Goal: Task Accomplishment & Management: Complete application form

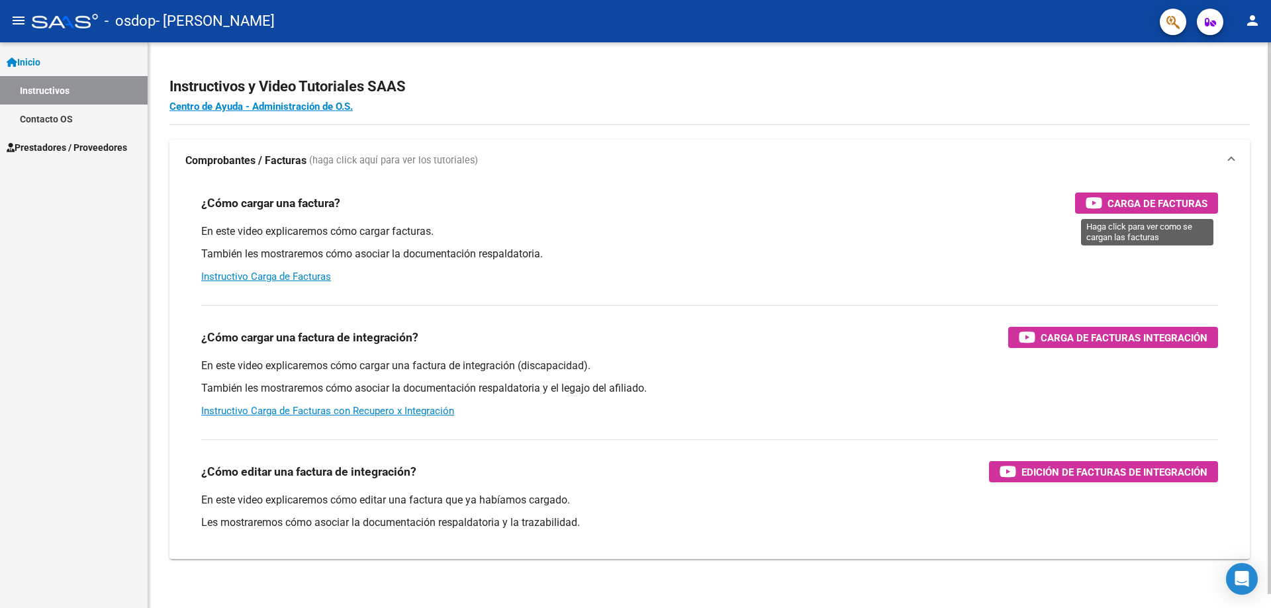
click at [1118, 201] on span "Carga de Facturas" at bounding box center [1157, 203] width 100 height 17
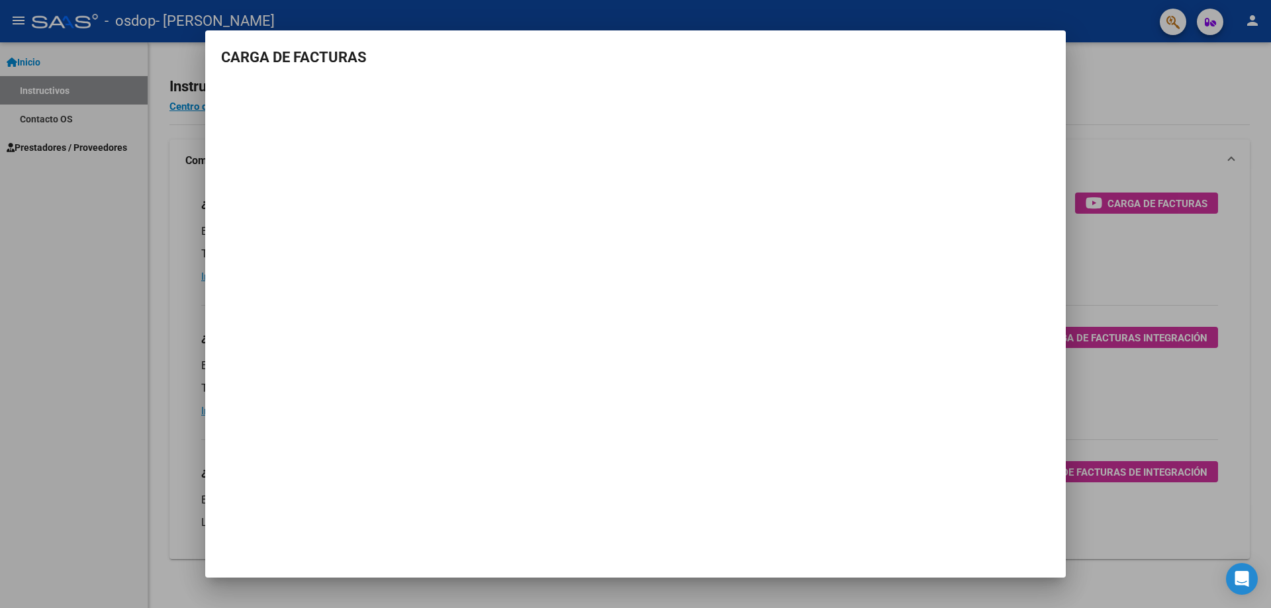
click at [1143, 81] on div at bounding box center [635, 304] width 1271 height 608
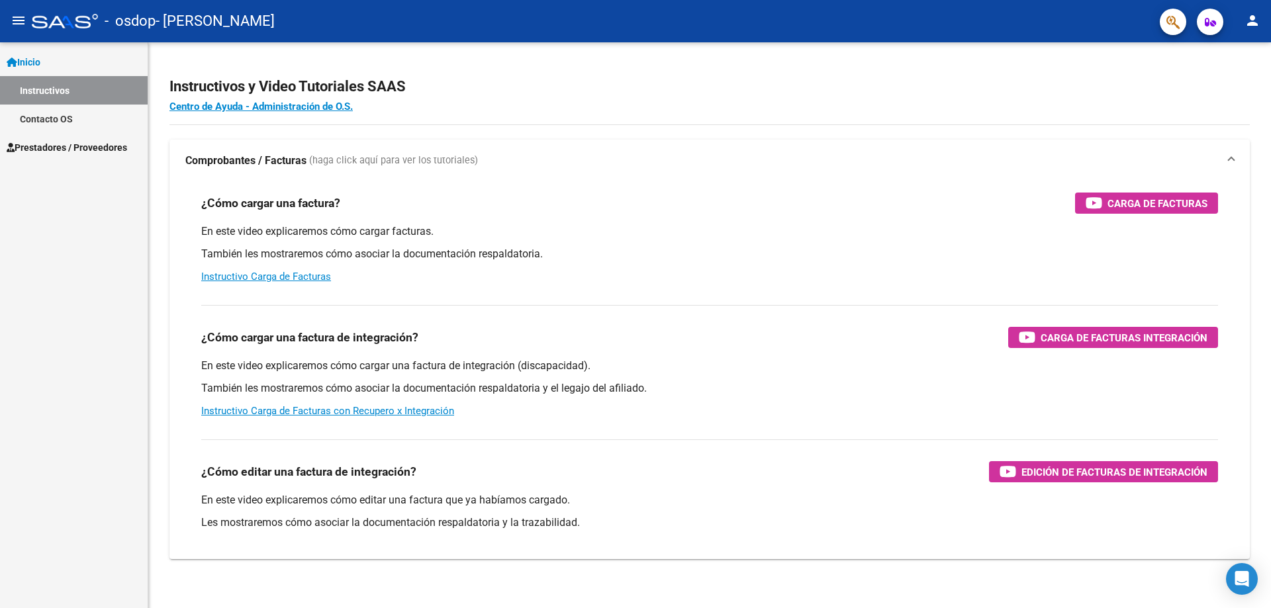
click at [42, 146] on span "Prestadores / Proveedores" at bounding box center [67, 147] width 120 height 15
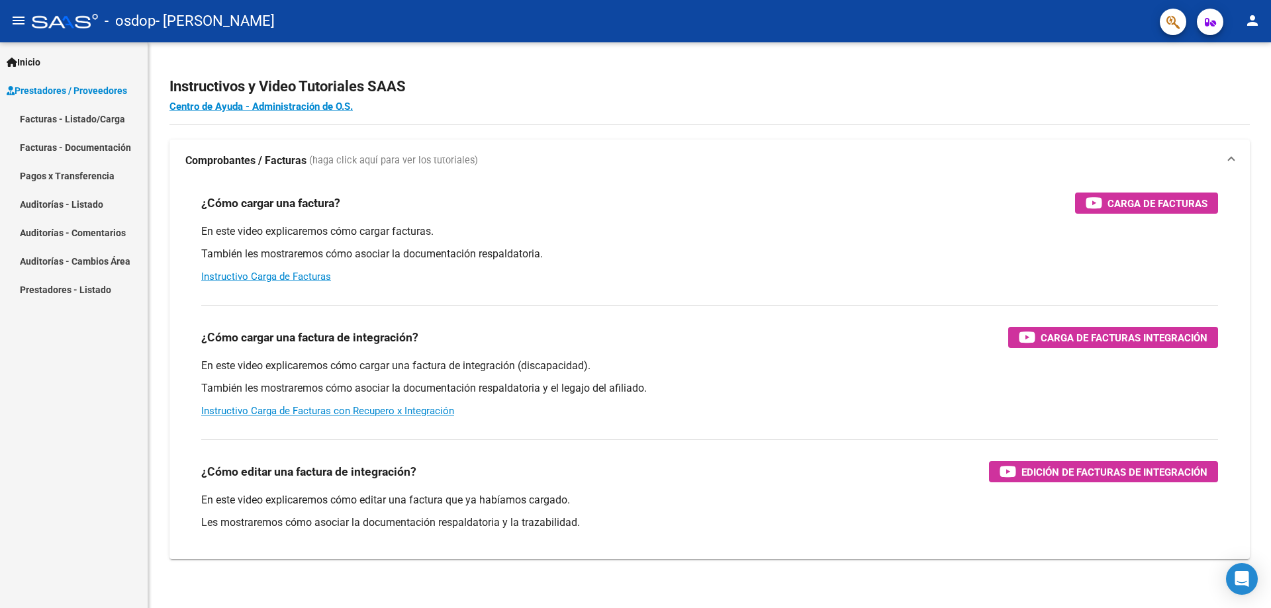
click at [81, 120] on link "Facturas - Listado/Carga" at bounding box center [74, 119] width 148 height 28
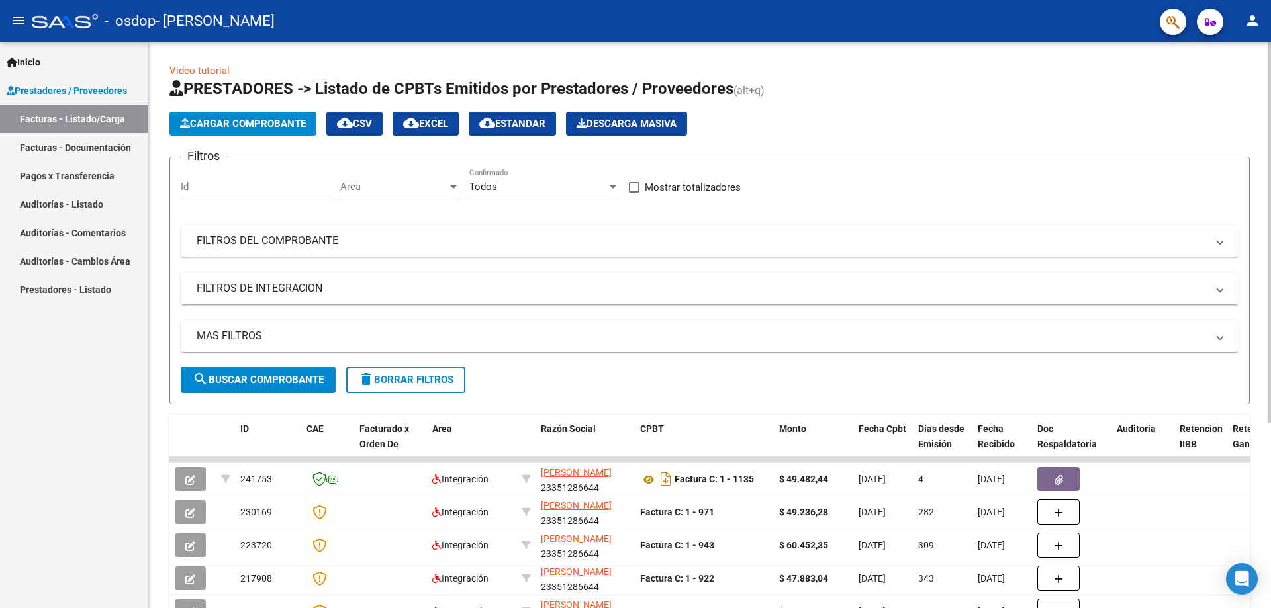
click at [206, 124] on span "Cargar Comprobante" at bounding box center [243, 124] width 126 height 12
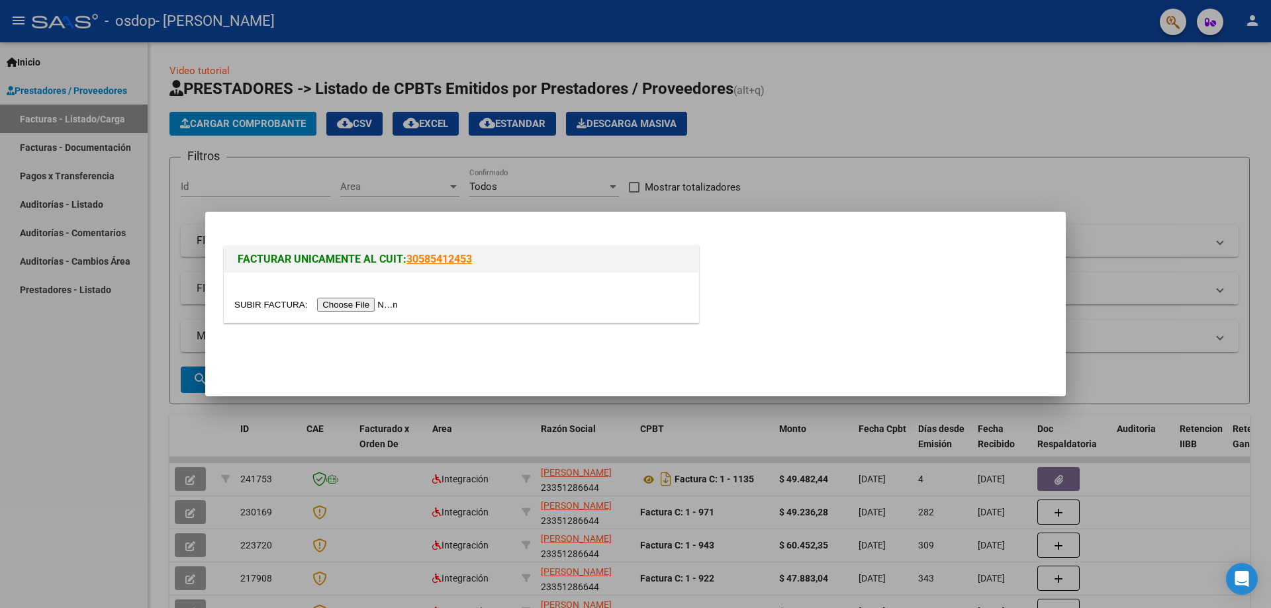
click at [345, 305] on input "file" at bounding box center [317, 305] width 167 height 14
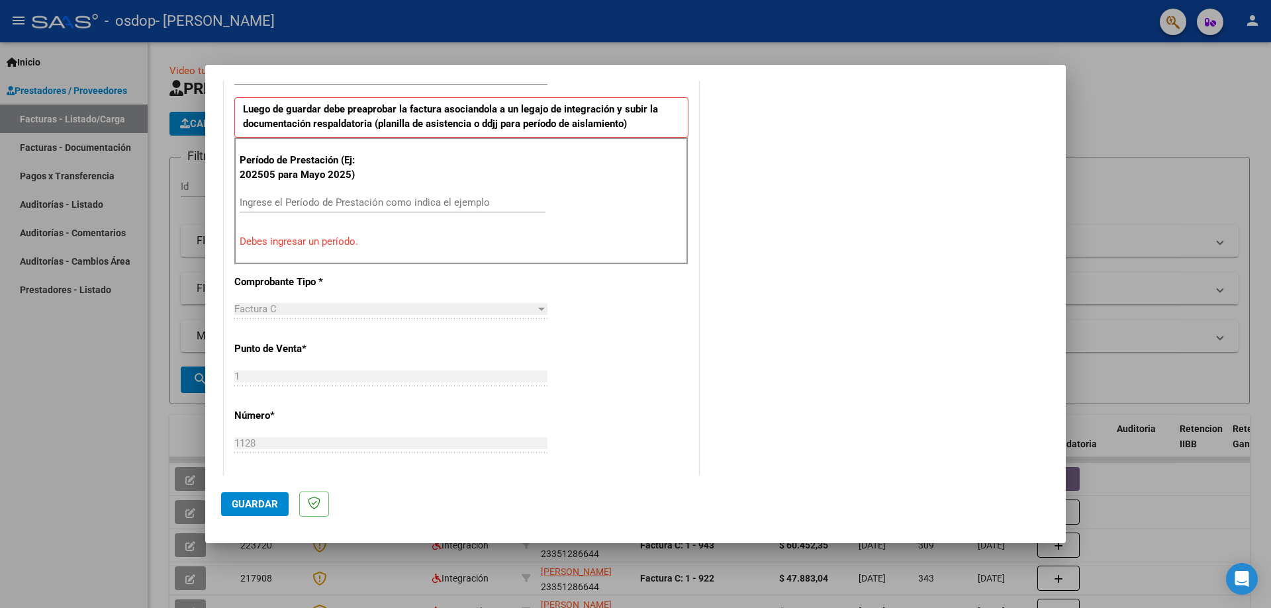
scroll to position [359, 0]
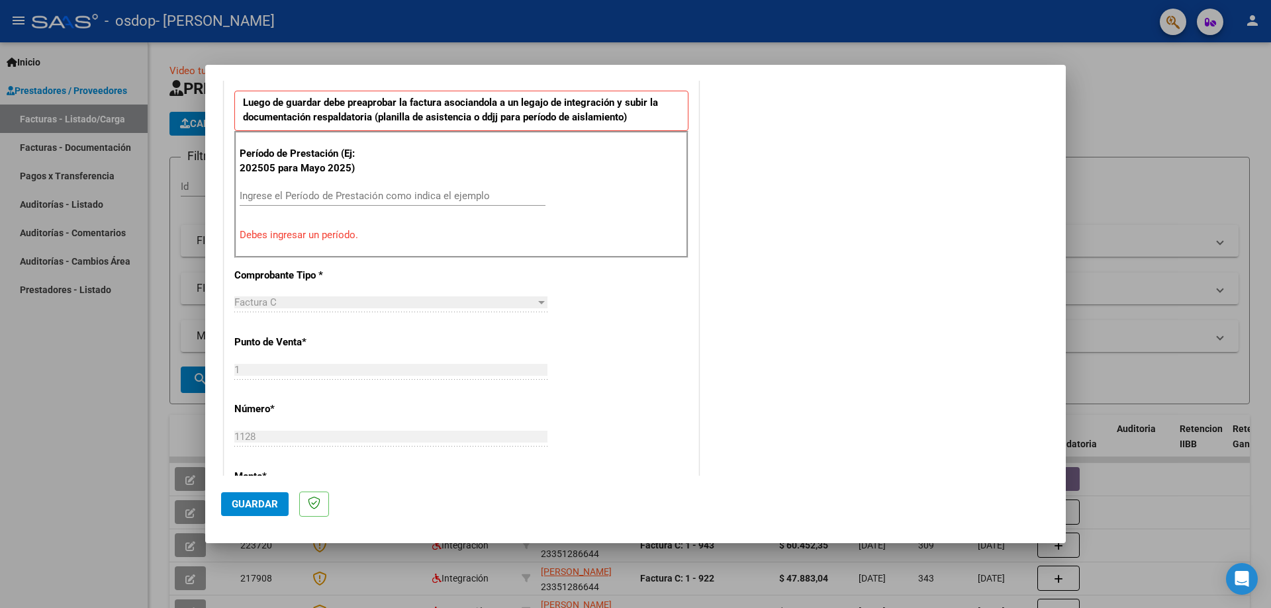
click at [259, 194] on input "Ingrese el Período de Prestación como indica el ejemplo" at bounding box center [393, 196] width 306 height 12
type input "0"
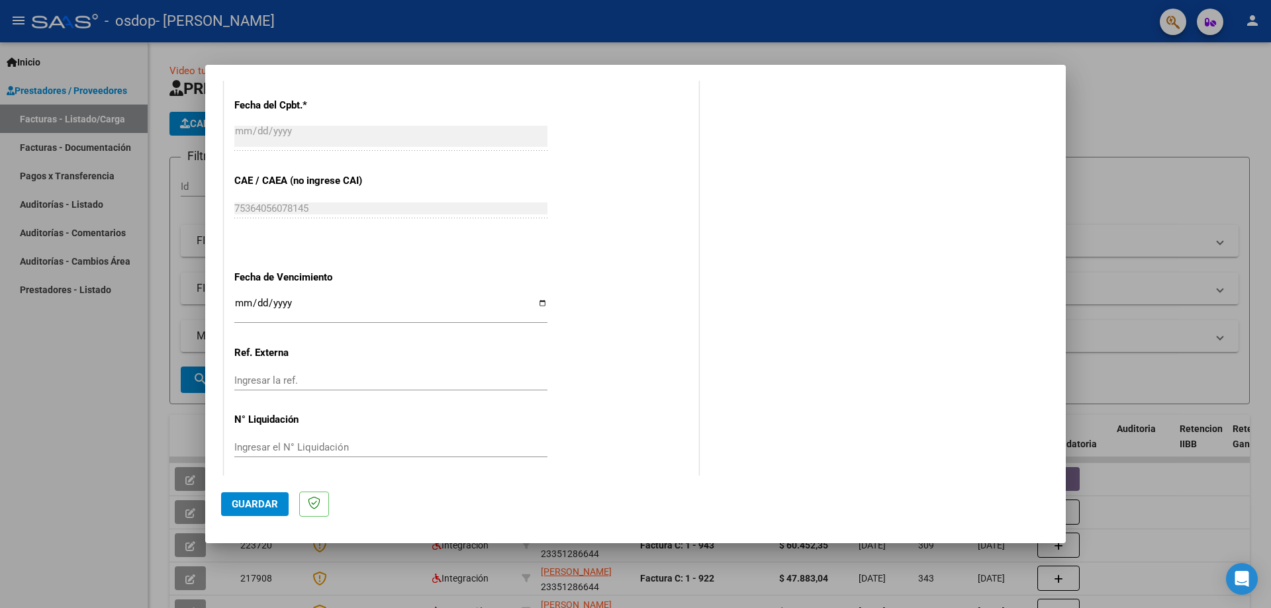
scroll to position [770, 0]
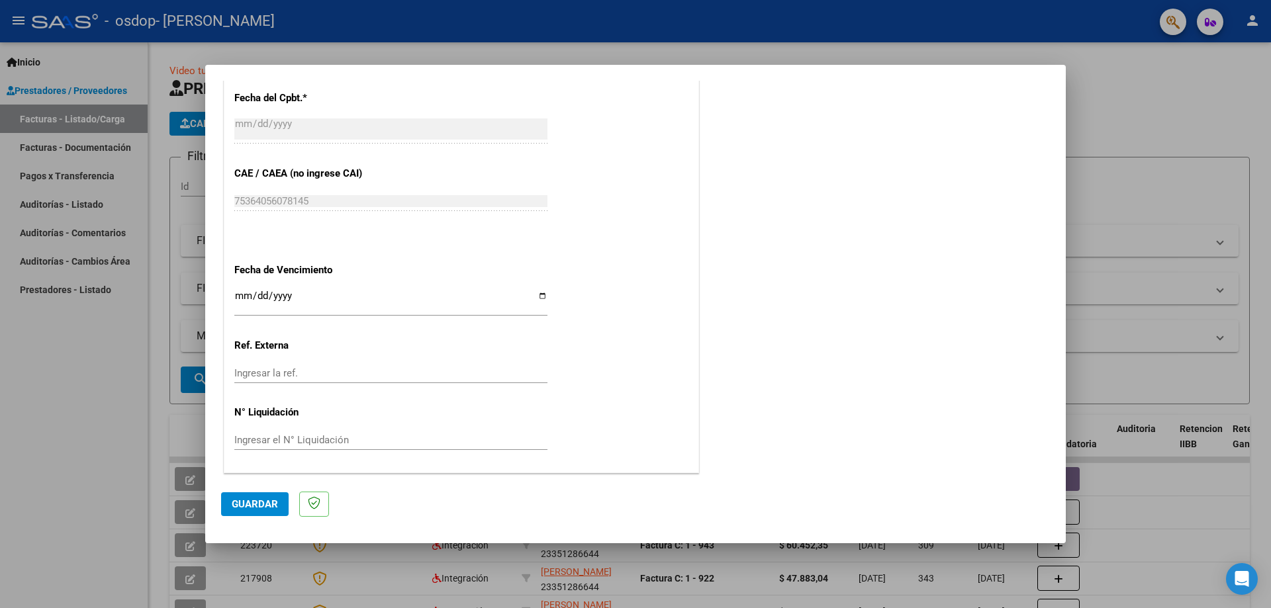
type input "202508"
click at [254, 508] on span "Guardar" at bounding box center [255, 504] width 46 height 12
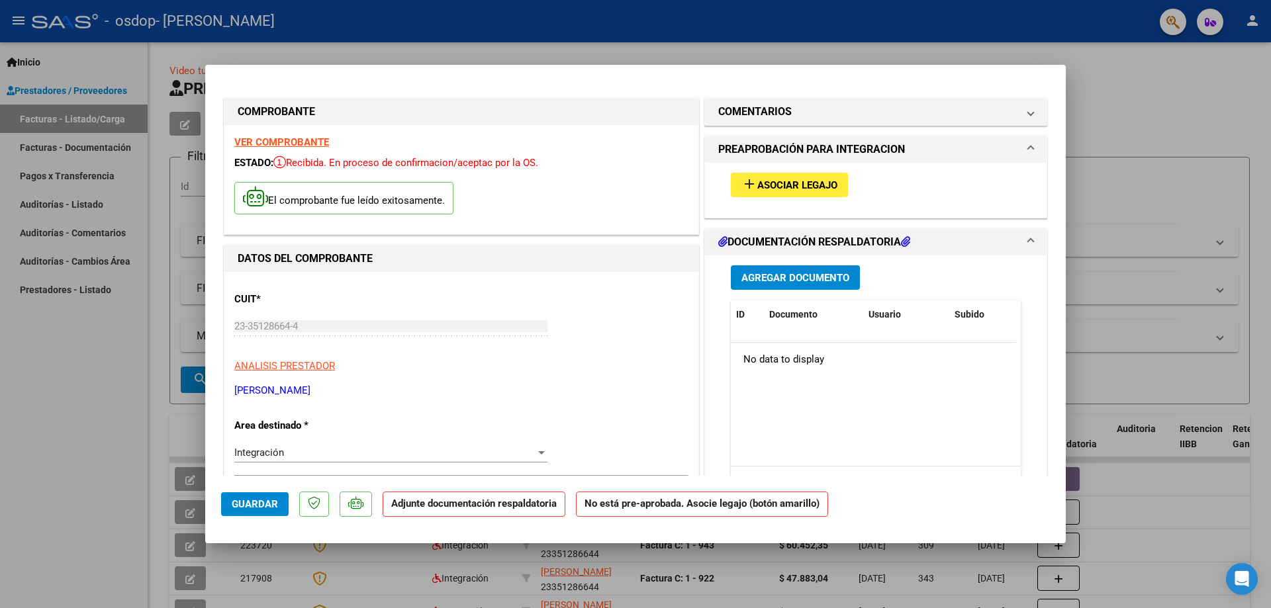
click at [741, 271] on span "Agregar Documento" at bounding box center [795, 277] width 108 height 12
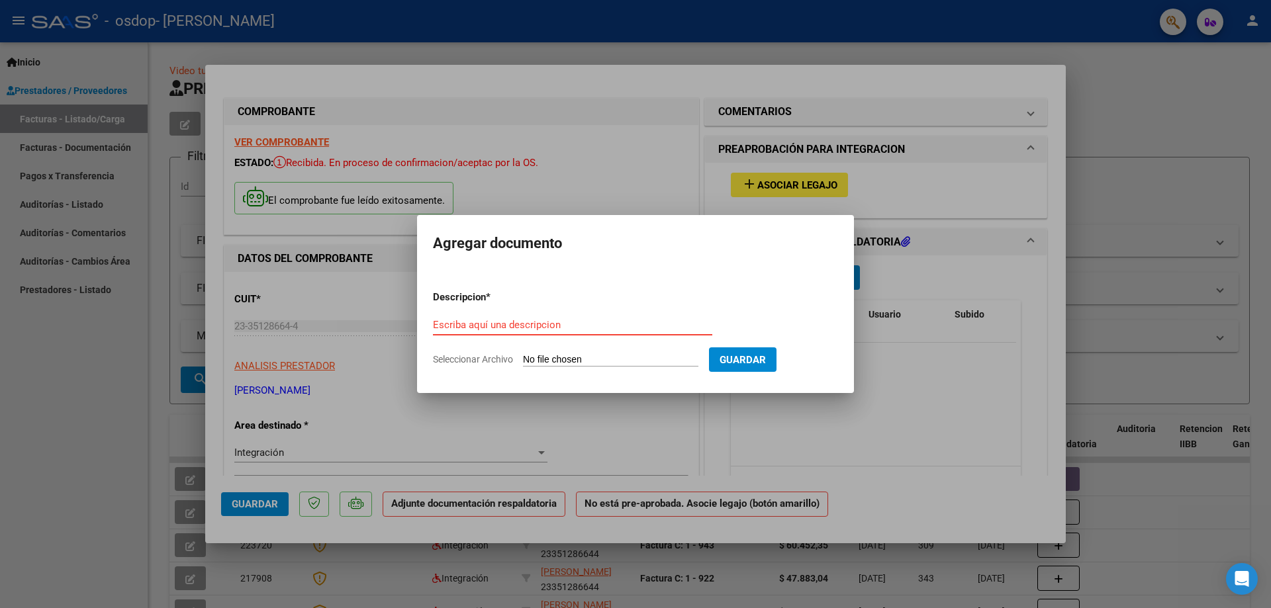
click at [553, 323] on input "Escriba aquí una descripcion" at bounding box center [572, 325] width 279 height 12
click at [527, 334] on div "Escriba aquí una descripcion" at bounding box center [572, 325] width 279 height 20
click at [554, 361] on input "Seleccionar Archivo" at bounding box center [610, 360] width 175 height 13
type input "C:\fakepath\IMG_7685.jpg"
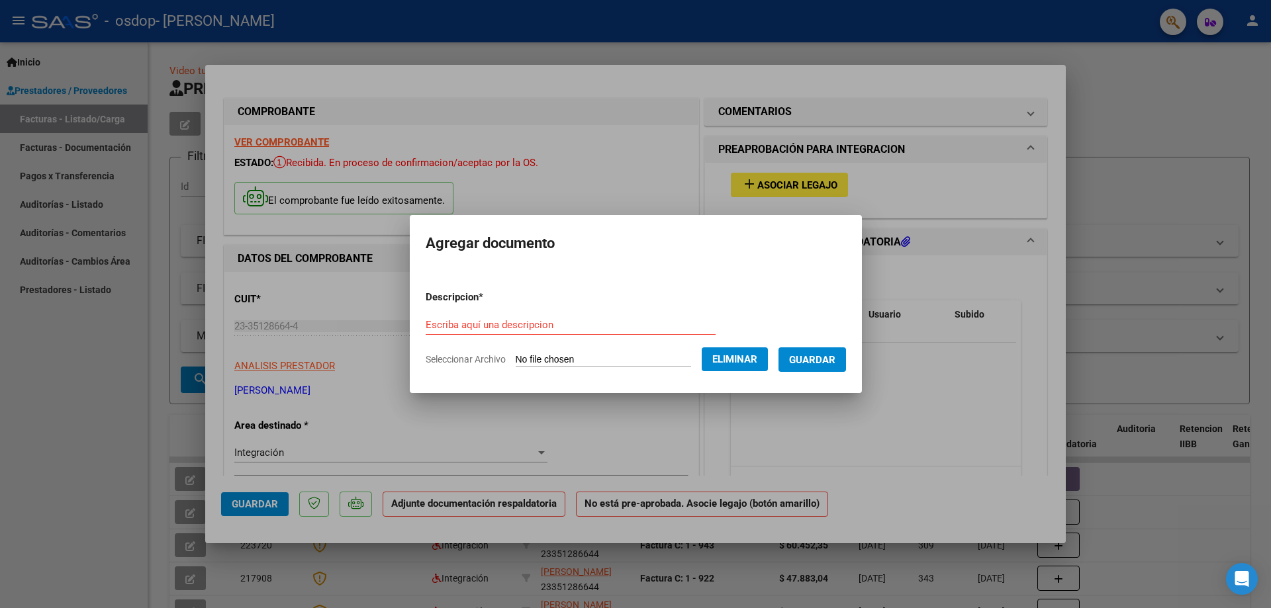
click at [834, 355] on span "Guardar" at bounding box center [812, 360] width 46 height 12
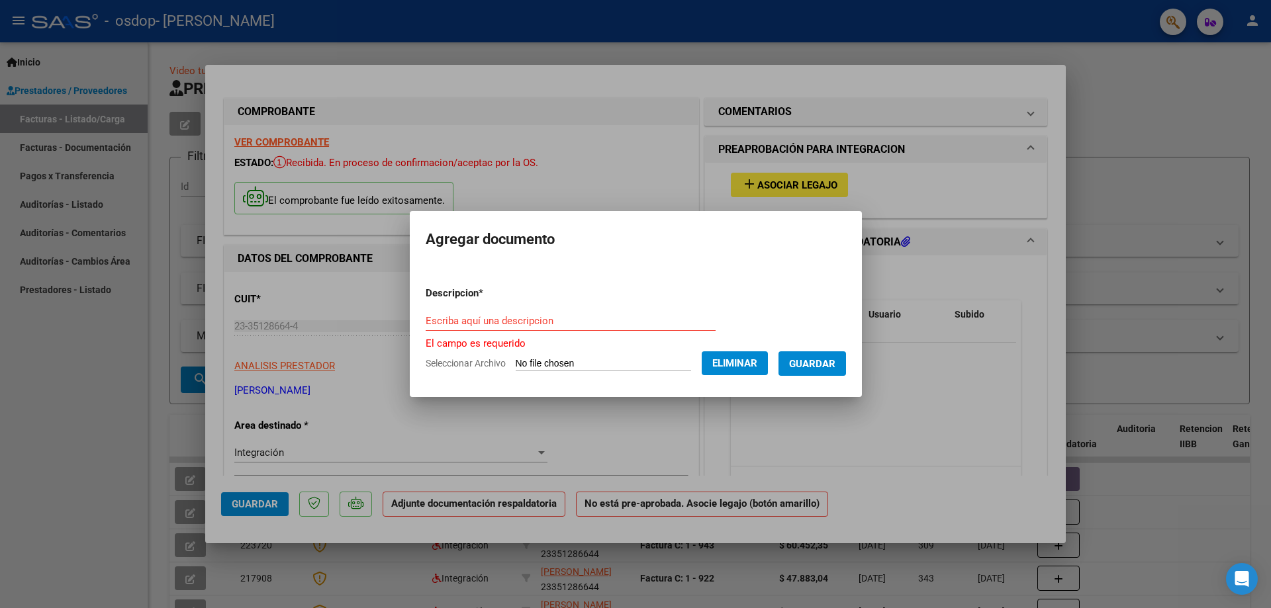
click at [581, 328] on div "Escriba aquí una descripcion" at bounding box center [571, 321] width 290 height 20
click at [580, 324] on input "Escriba aquí una descripcion" at bounding box center [571, 321] width 290 height 12
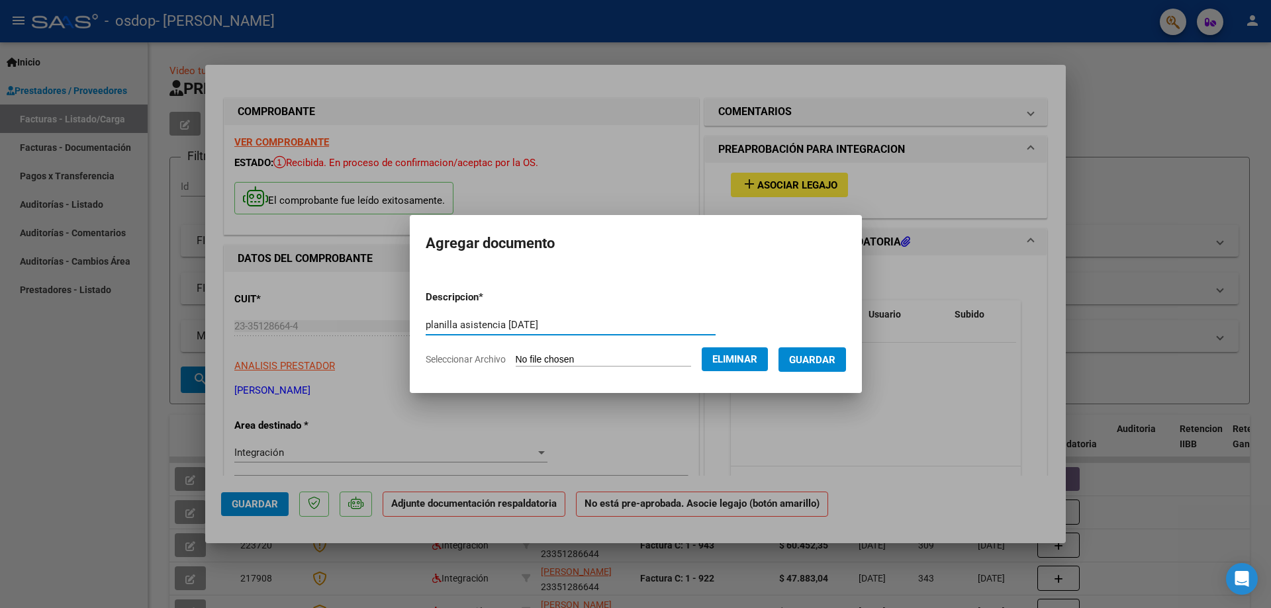
type input "planilla asistencia [DATE]"
click at [812, 353] on span "Guardar" at bounding box center [812, 359] width 46 height 12
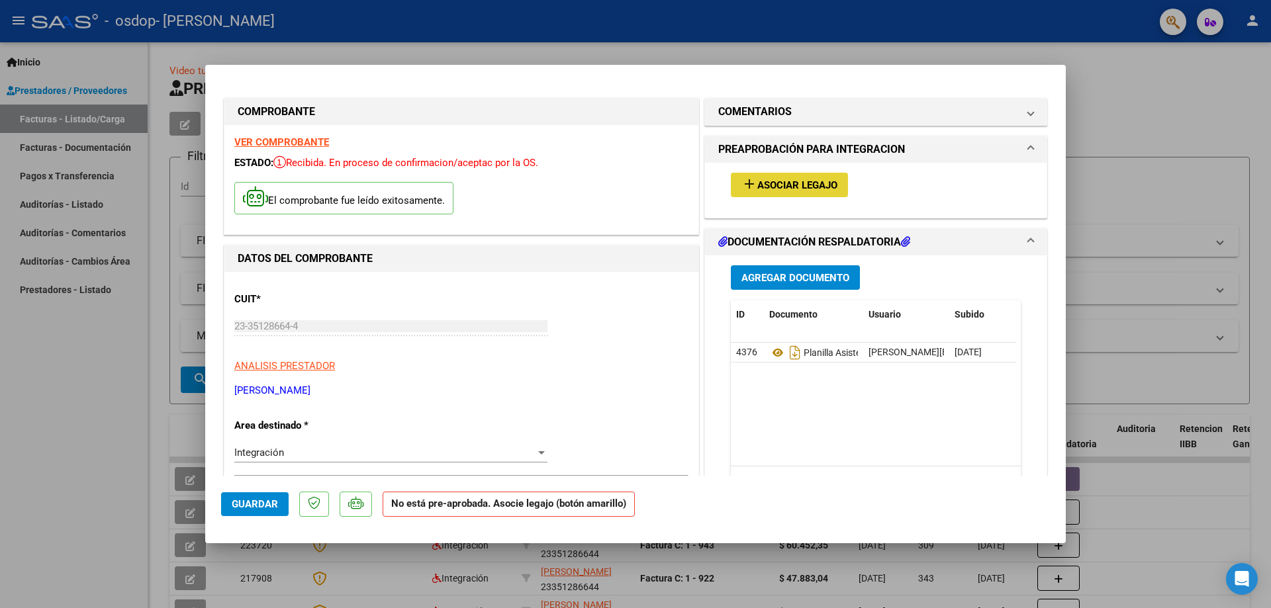
click at [795, 184] on span "Asociar Legajo" at bounding box center [797, 185] width 80 height 12
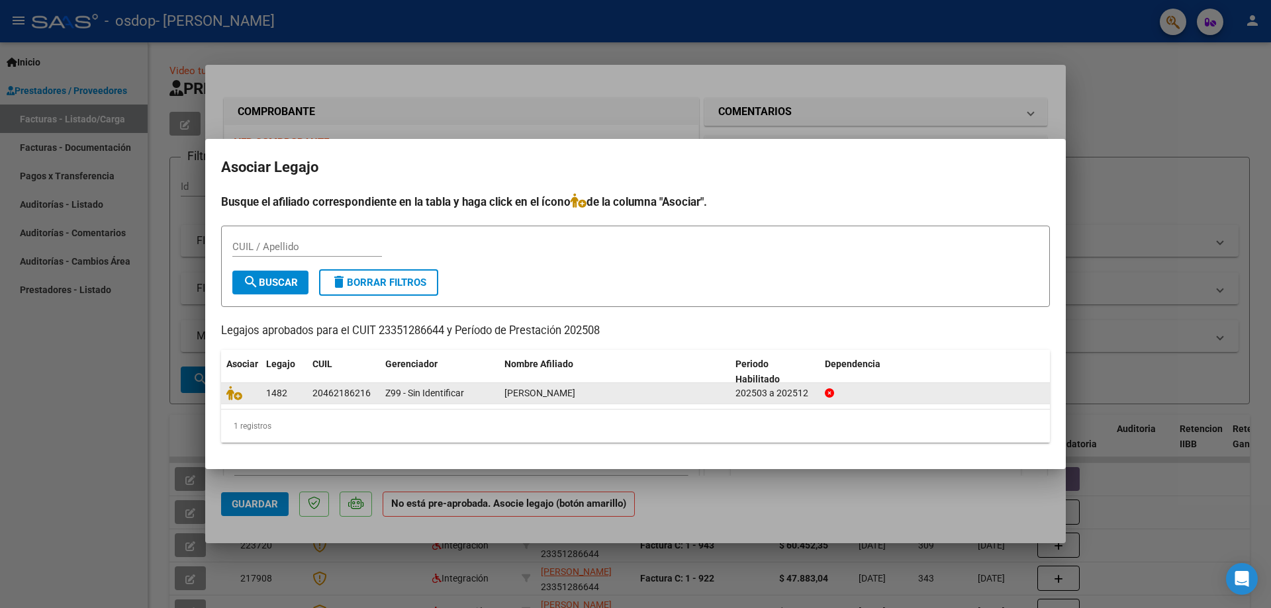
click at [320, 389] on div "20462186216" at bounding box center [341, 393] width 58 height 15
click at [396, 400] on div "Z99 - Sin Identificar" at bounding box center [439, 393] width 109 height 15
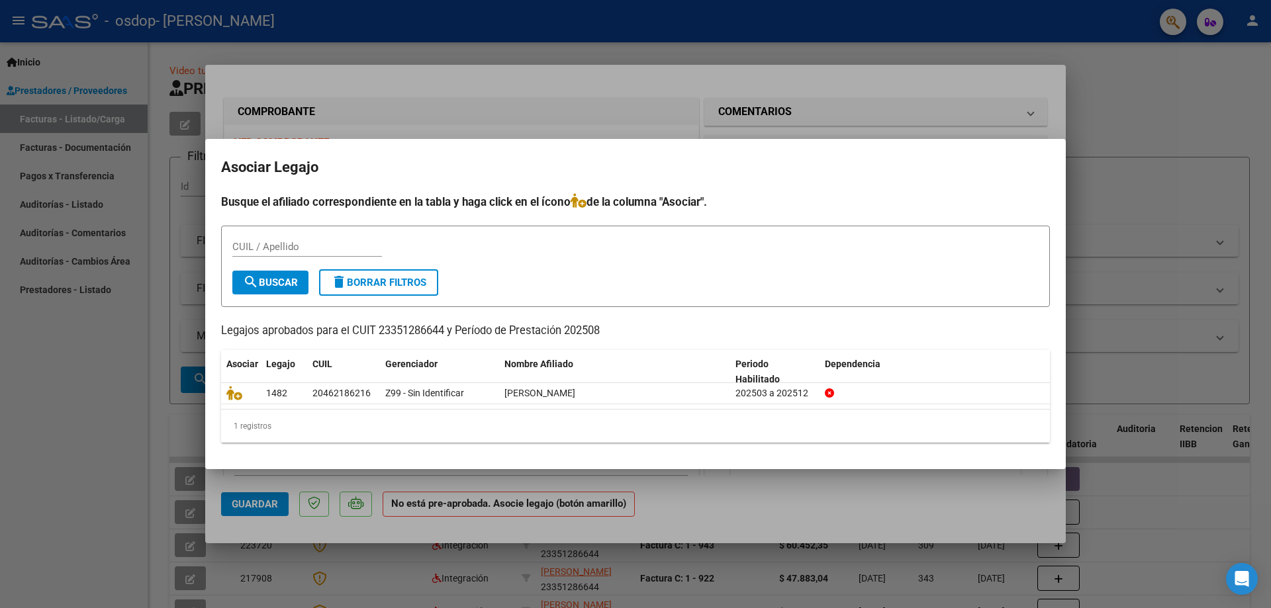
click at [948, 133] on div at bounding box center [635, 304] width 1271 height 608
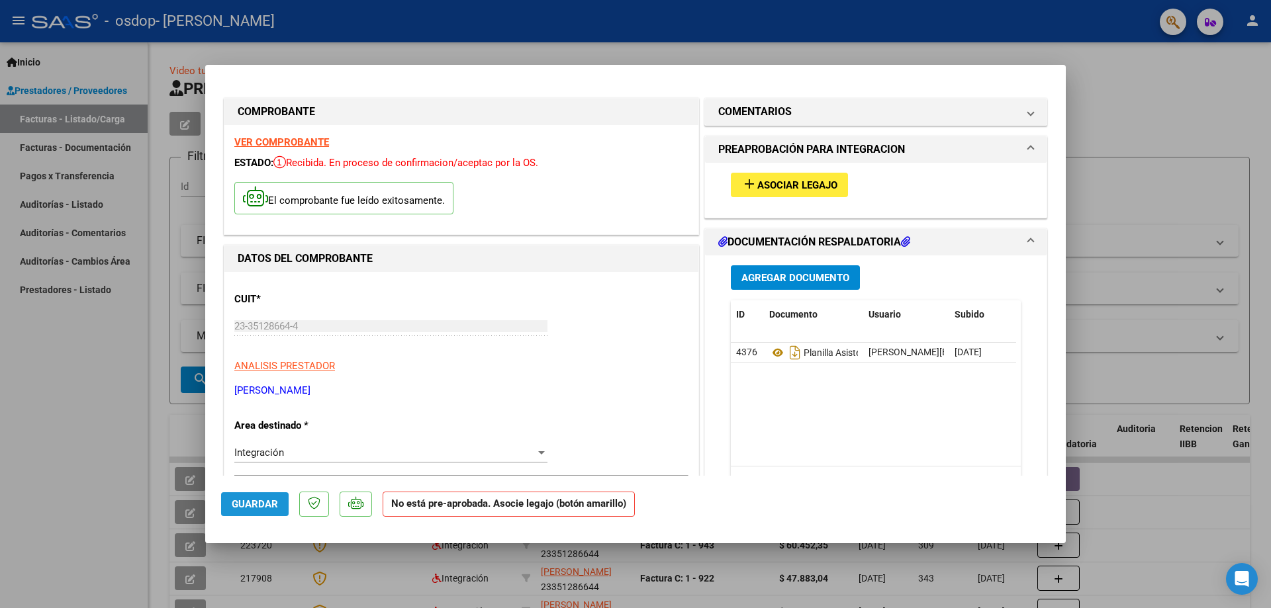
click at [273, 501] on span "Guardar" at bounding box center [255, 504] width 46 height 12
click at [1208, 133] on div at bounding box center [635, 304] width 1271 height 608
type input "$ 0,00"
